Goal: Task Accomplishment & Management: Complete application form

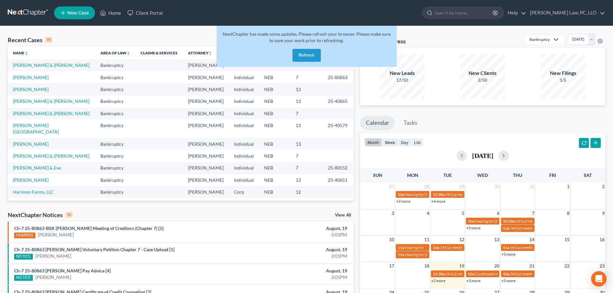
click at [98, 209] on div "Recent Cases 15 View All Name unfold_more expand_more expand_less Area of Law u…" at bounding box center [181, 242] width 352 height 416
click at [312, 57] on button "Refresh" at bounding box center [306, 55] width 28 height 13
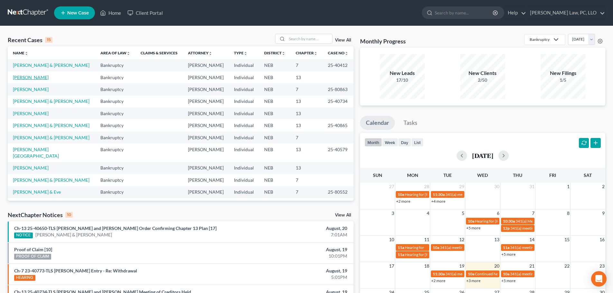
click at [37, 78] on link "Cerveny, Atley" at bounding box center [31, 77] width 36 height 5
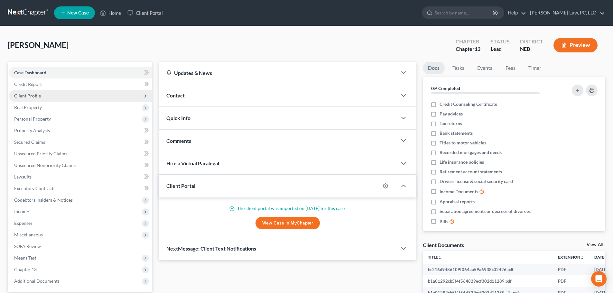
click at [37, 97] on span "Client Profile" at bounding box center [27, 95] width 27 height 5
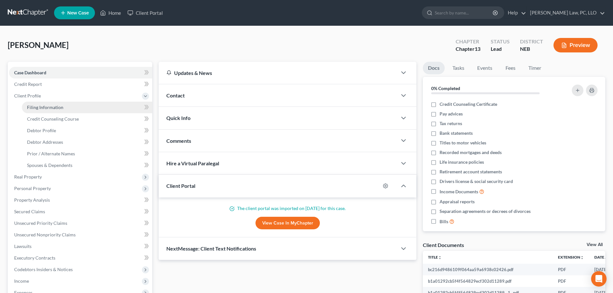
click at [39, 109] on span "Filing Information" at bounding box center [45, 107] width 36 height 5
select select "1"
select select "0"
select select "3"
select select "30"
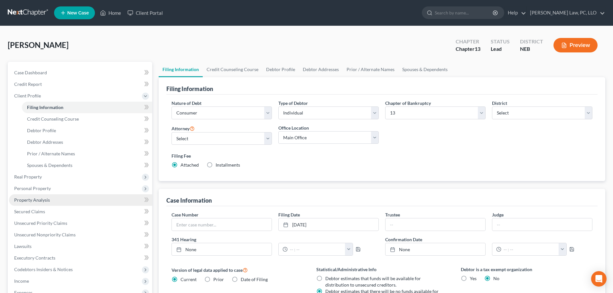
click at [31, 200] on span "Property Analysis" at bounding box center [32, 199] width 36 height 5
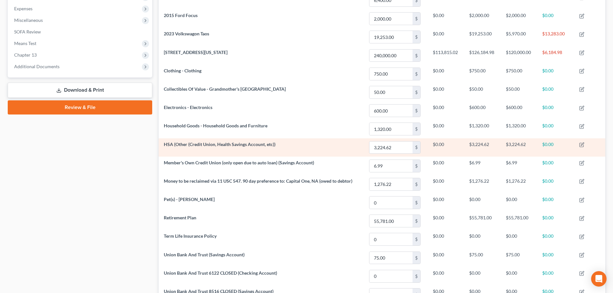
scroll to position [193, 0]
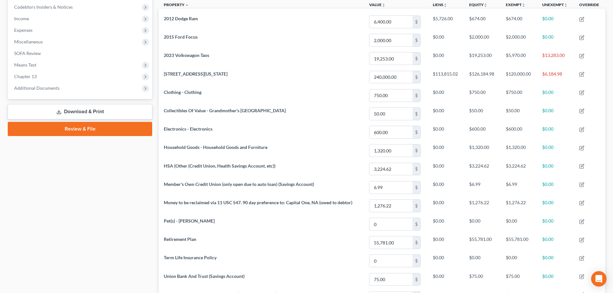
click at [83, 132] on link "Review & File" at bounding box center [80, 129] width 144 height 14
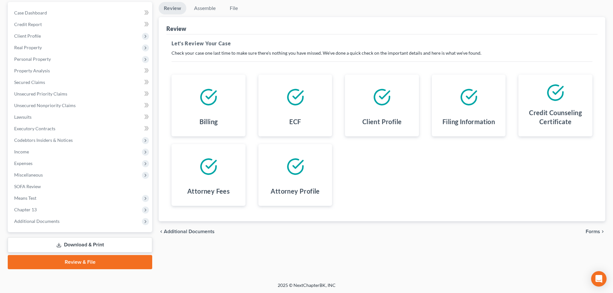
scroll to position [60, 0]
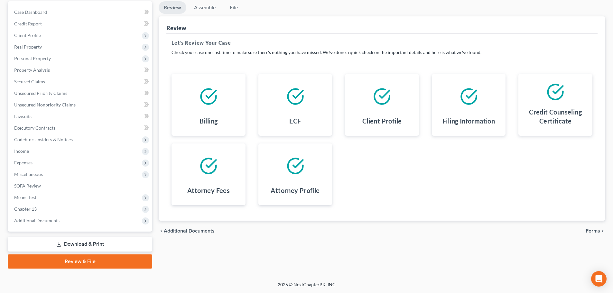
click at [594, 232] on span "Forms" at bounding box center [592, 230] width 14 height 5
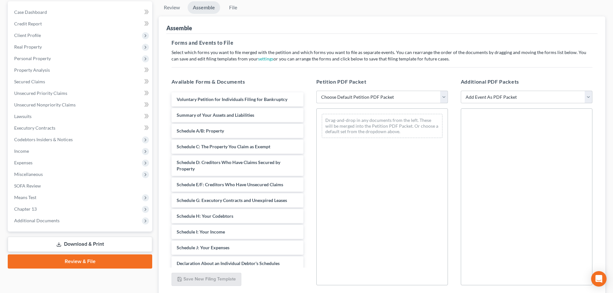
click at [375, 99] on select "Choose Default Petition PDF Packet Complete Bankruptcy Petition (all forms and …" at bounding box center [382, 97] width 132 height 13
select select "2"
click at [316, 91] on select "Choose Default Petition PDF Packet Complete Bankruptcy Petition (all forms and …" at bounding box center [382, 97] width 132 height 13
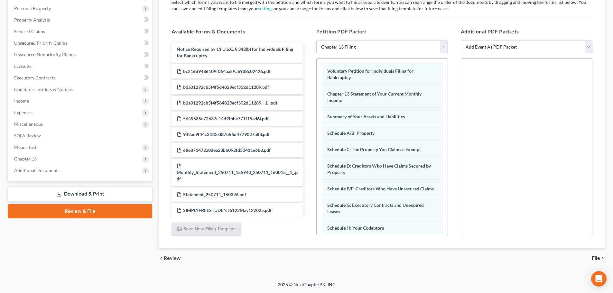
click at [594, 256] on span "File" at bounding box center [595, 258] width 8 height 5
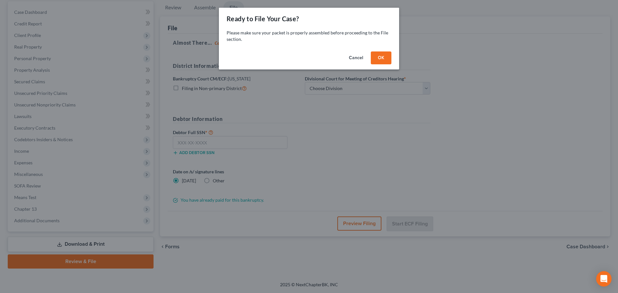
click at [384, 62] on button "OK" at bounding box center [381, 57] width 21 height 13
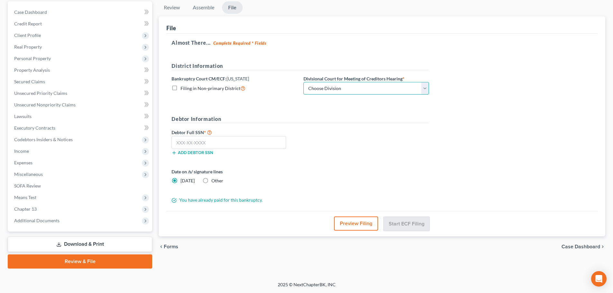
click at [328, 90] on select "Choose Division Lincoln Omaha" at bounding box center [365, 88] width 125 height 13
select select "0"
click at [303, 82] on select "Choose Division Lincoln Omaha" at bounding box center [365, 88] width 125 height 13
click at [268, 146] on input "text" at bounding box center [228, 142] width 115 height 13
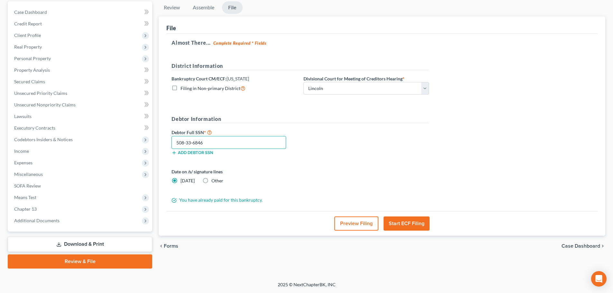
type input "508-33-6846"
click at [396, 226] on button "Start ECF Filing" at bounding box center [406, 223] width 46 height 14
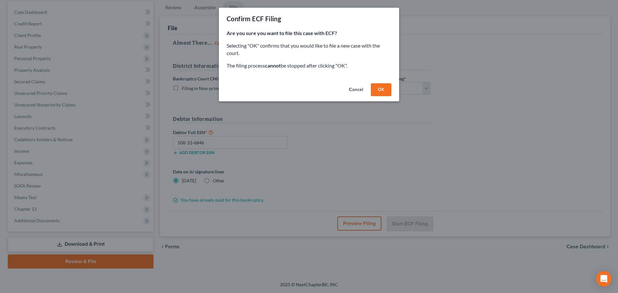
click at [374, 88] on button "OK" at bounding box center [381, 89] width 21 height 13
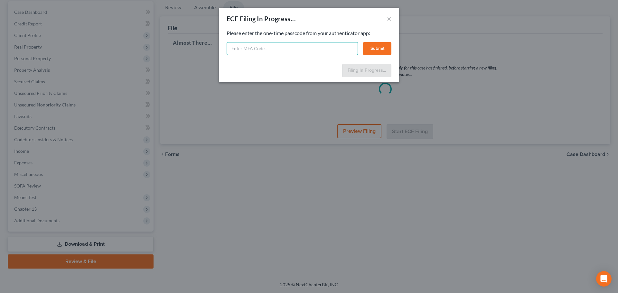
click at [294, 47] on input "text" at bounding box center [291, 48] width 131 height 13
paste input "917873"
type input "917873"
click at [380, 48] on button "Submit" at bounding box center [377, 48] width 28 height 13
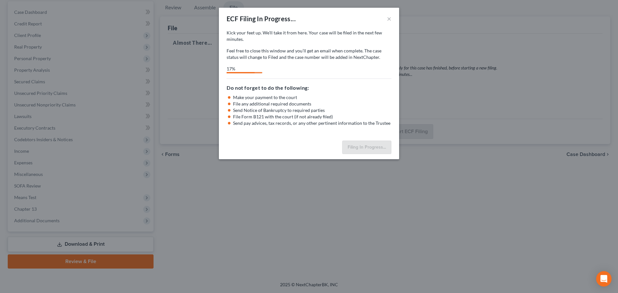
select select "0"
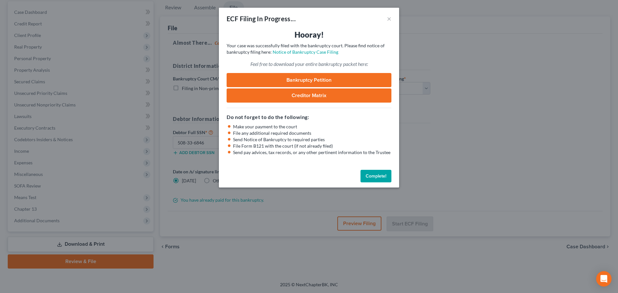
click at [377, 174] on button "Complete!" at bounding box center [375, 176] width 31 height 13
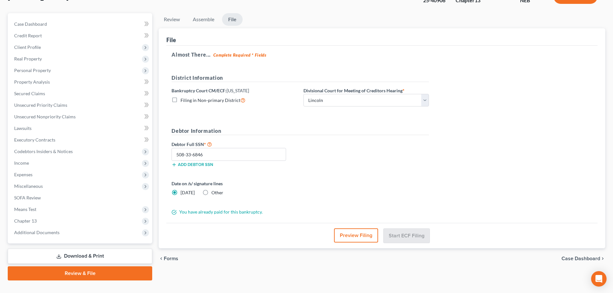
scroll to position [0, 0]
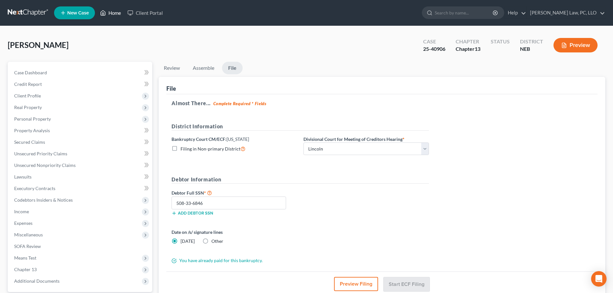
click at [113, 12] on link "Home" at bounding box center [110, 13] width 27 height 12
